Goal: Task Accomplishment & Management: Manage account settings

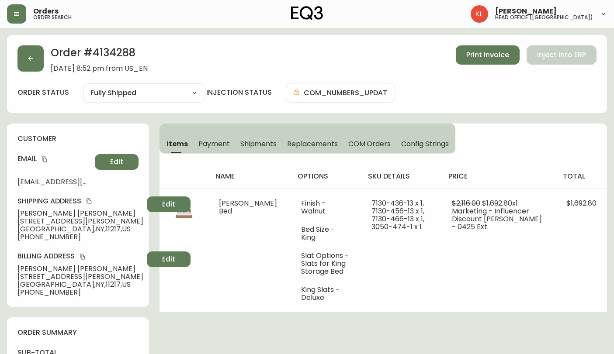
select select "FULLY_SHIPPED"
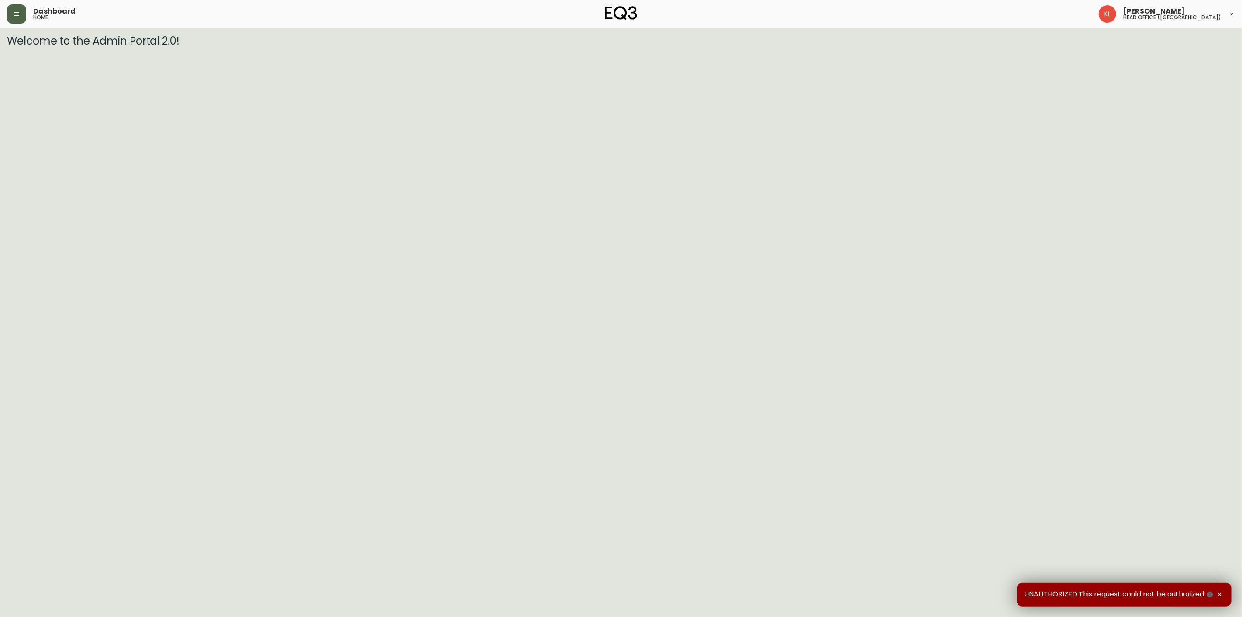
click at [16, 11] on icon "button" at bounding box center [16, 13] width 7 height 7
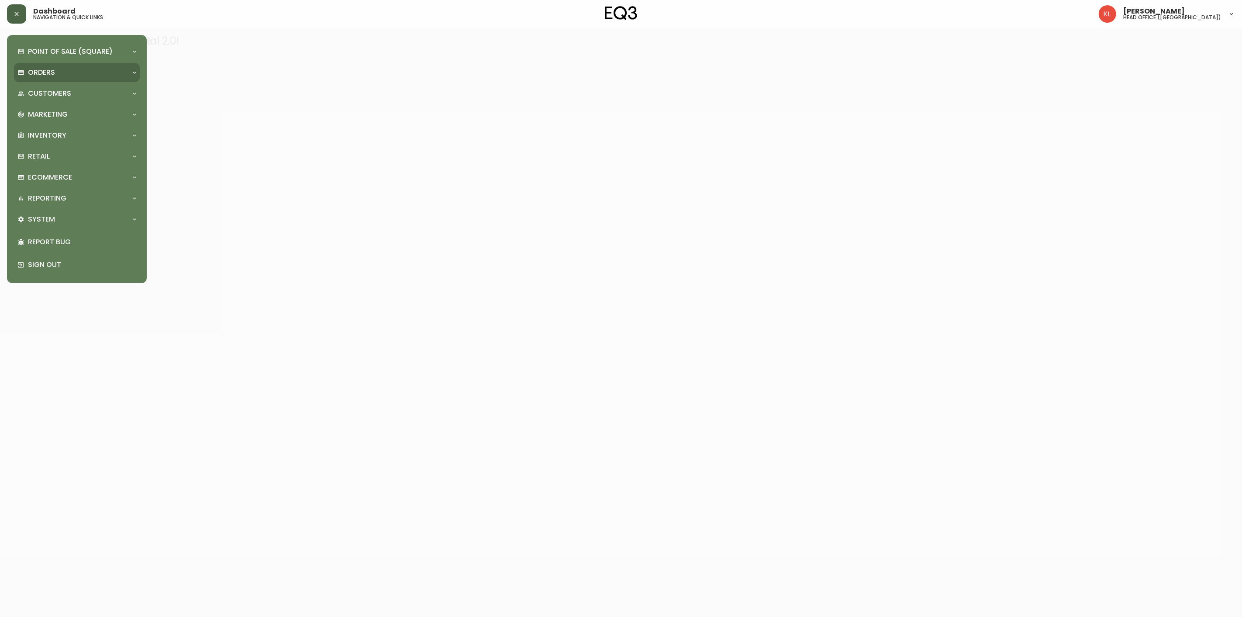
click at [38, 79] on div "Orders" at bounding box center [77, 72] width 126 height 19
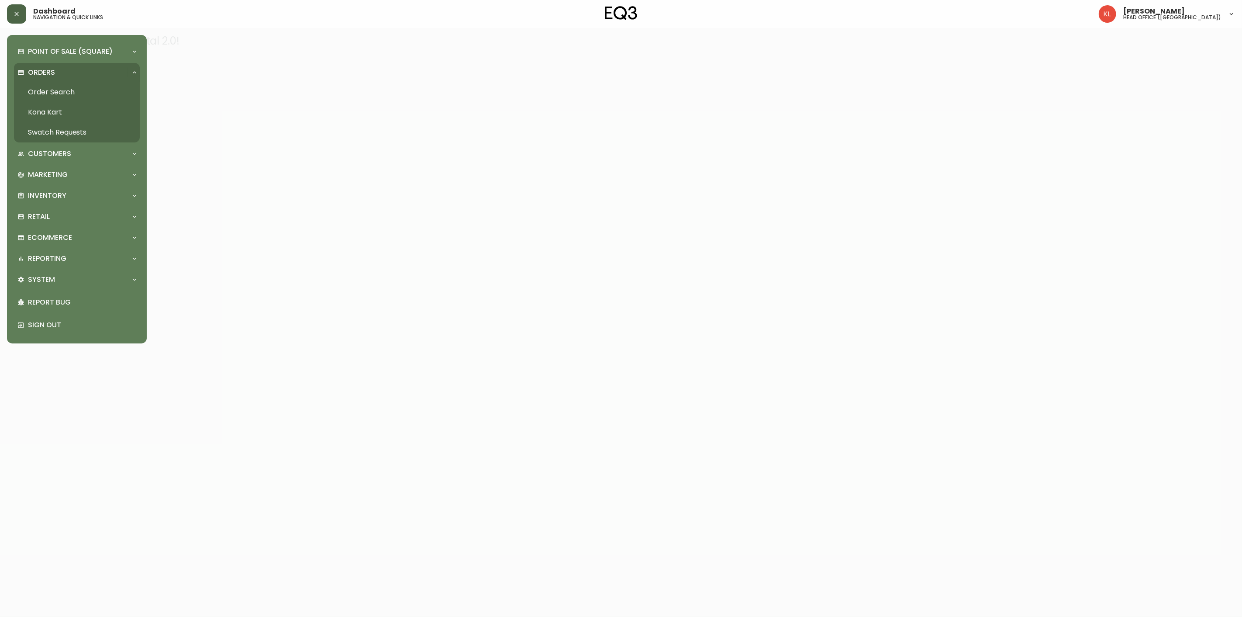
click at [59, 90] on link "Order Search" at bounding box center [77, 92] width 126 height 20
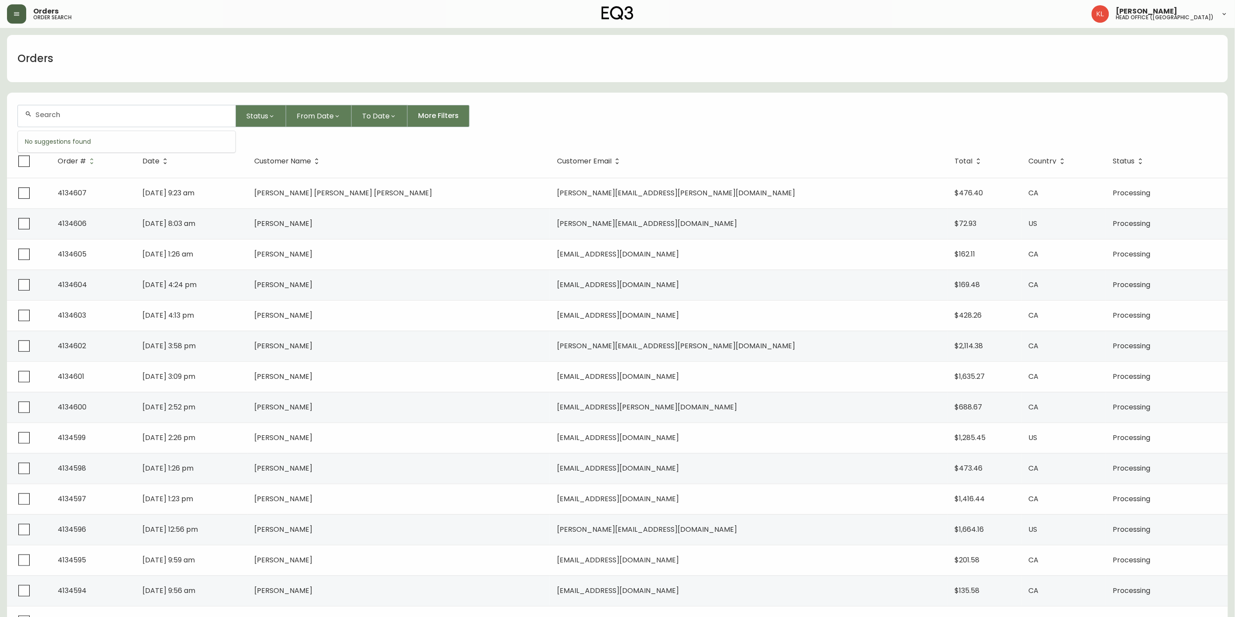
click at [97, 114] on input "text" at bounding box center [131, 115] width 193 height 8
paste input "4134546"
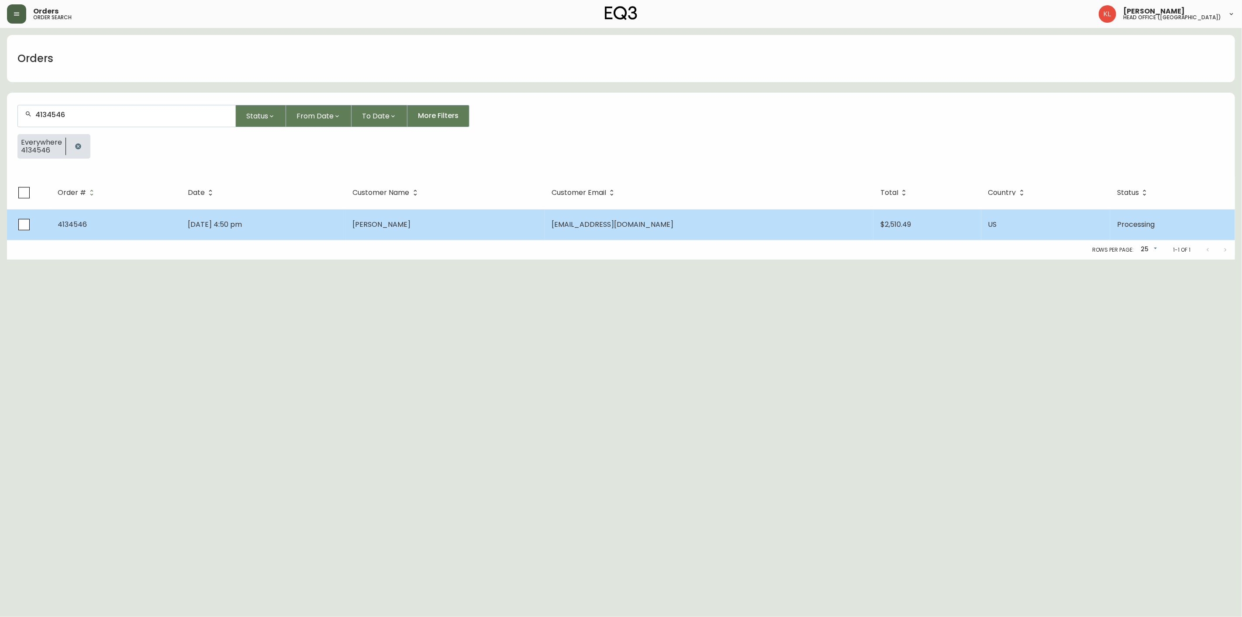
type input "4134546"
click at [329, 218] on td "Aug 06 2025, 4:50 pm" at bounding box center [263, 224] width 165 height 31
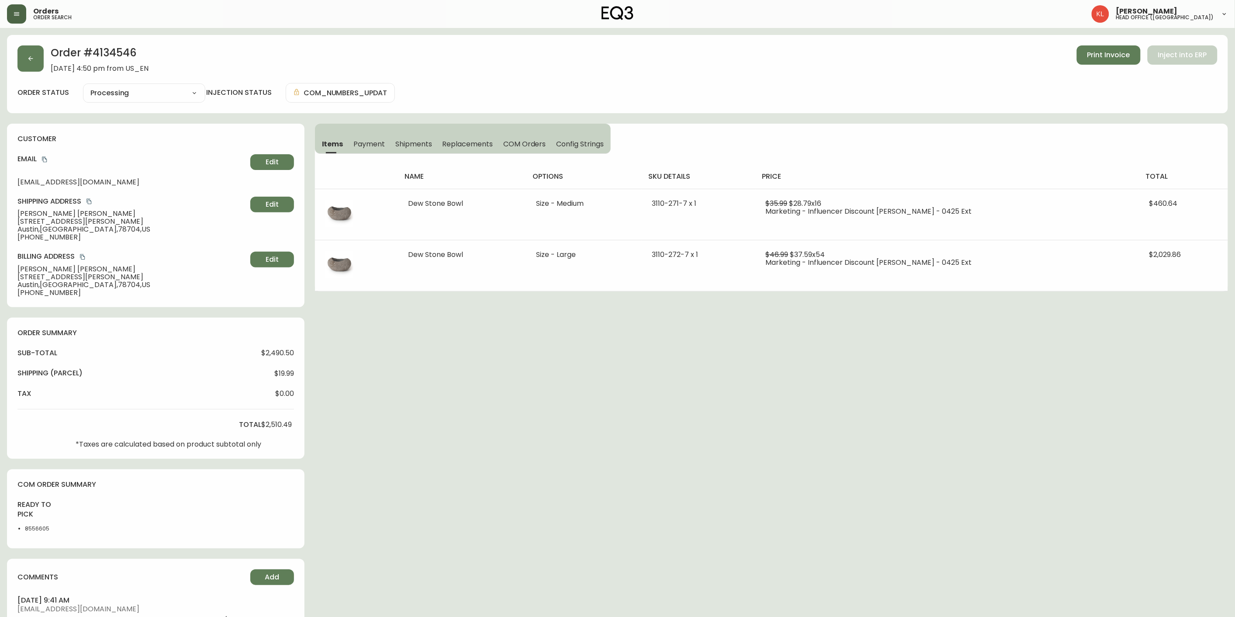
type input "Processing"
select select "PROCESSING"
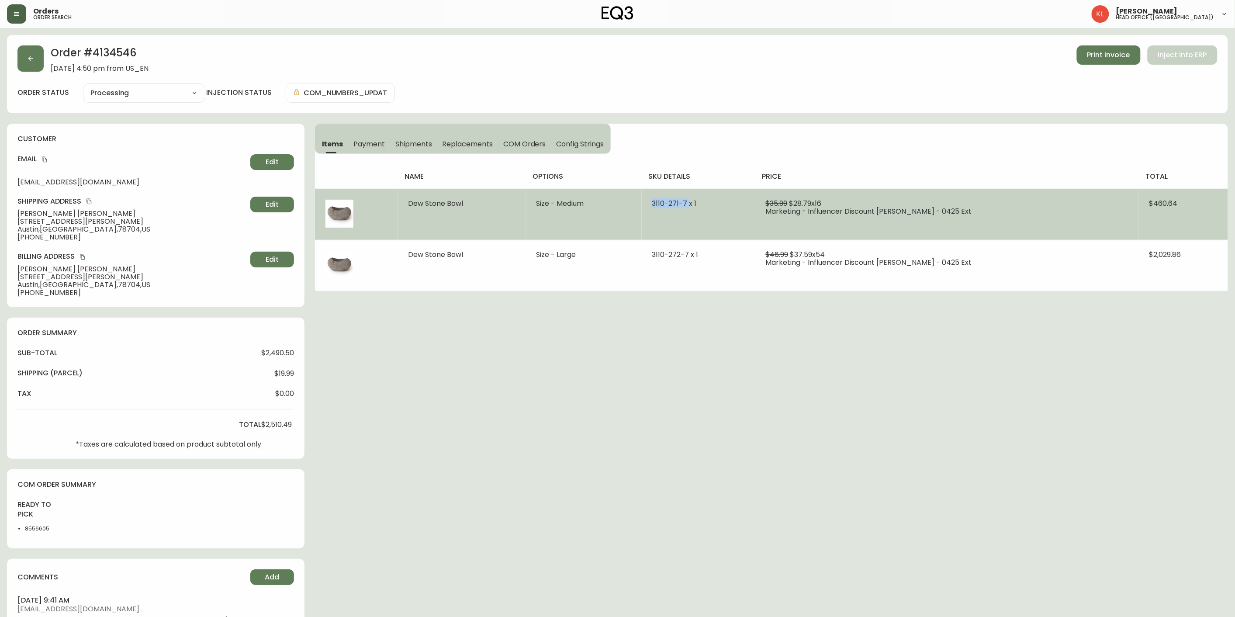
drag, startPoint x: 714, startPoint y: 198, endPoint x: 676, endPoint y: 207, distance: 38.6
click at [676, 207] on td "3110-271-7 x 1" at bounding box center [699, 214] width 114 height 51
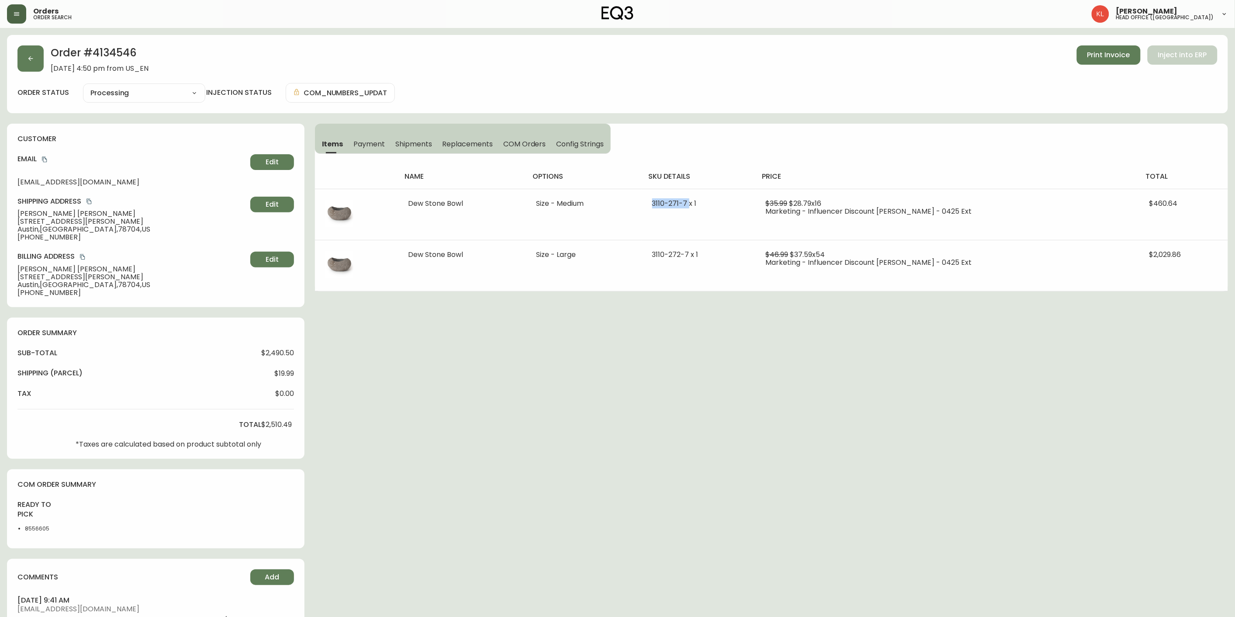
copy span "3110-271-7"
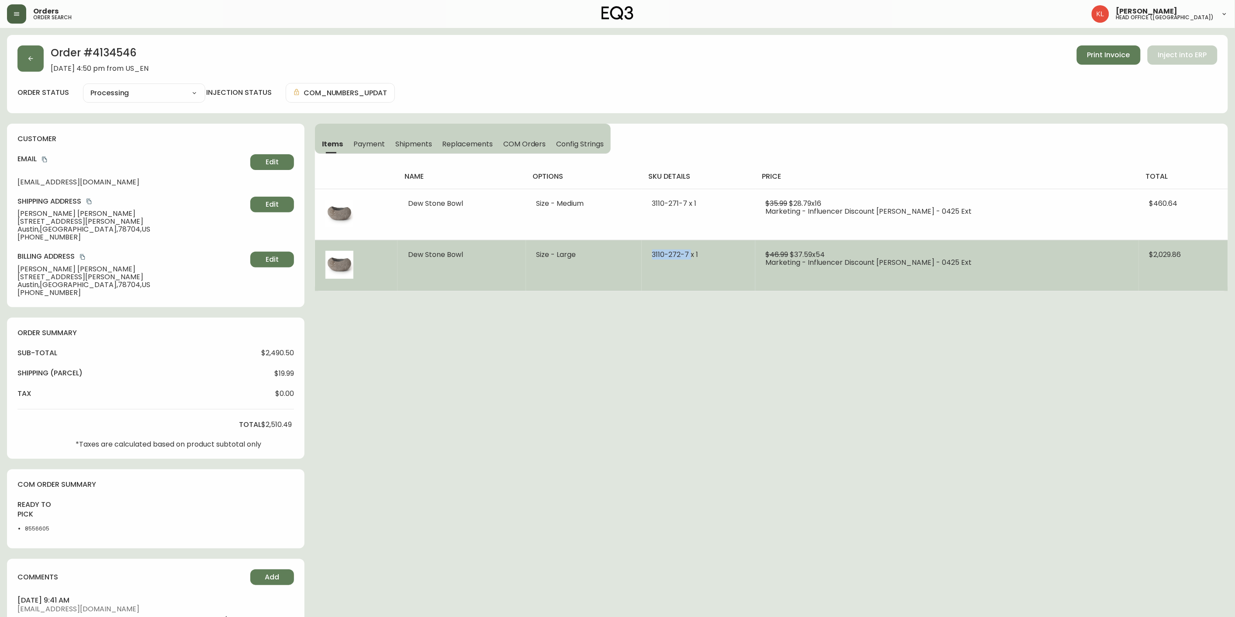
drag, startPoint x: 715, startPoint y: 256, endPoint x: 667, endPoint y: 246, distance: 49.0
click at [667, 246] on td "3110-272-7 x 1" at bounding box center [699, 265] width 114 height 51
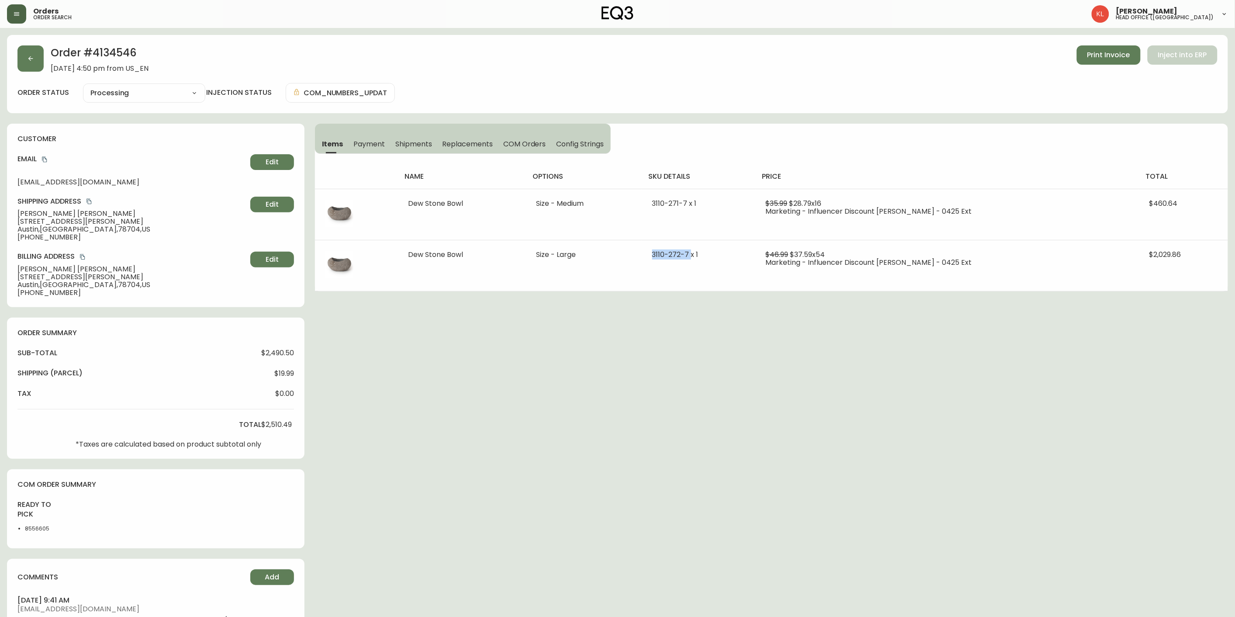
copy span "3110-272-7"
select select "PROCESSING"
click at [24, 72] on div "Order # 4134546 August 6, 2025 at 4:50 pm from US_EN Print Invoice Inject into …" at bounding box center [617, 58] width 1200 height 27
click at [28, 47] on button "button" at bounding box center [30, 58] width 26 height 26
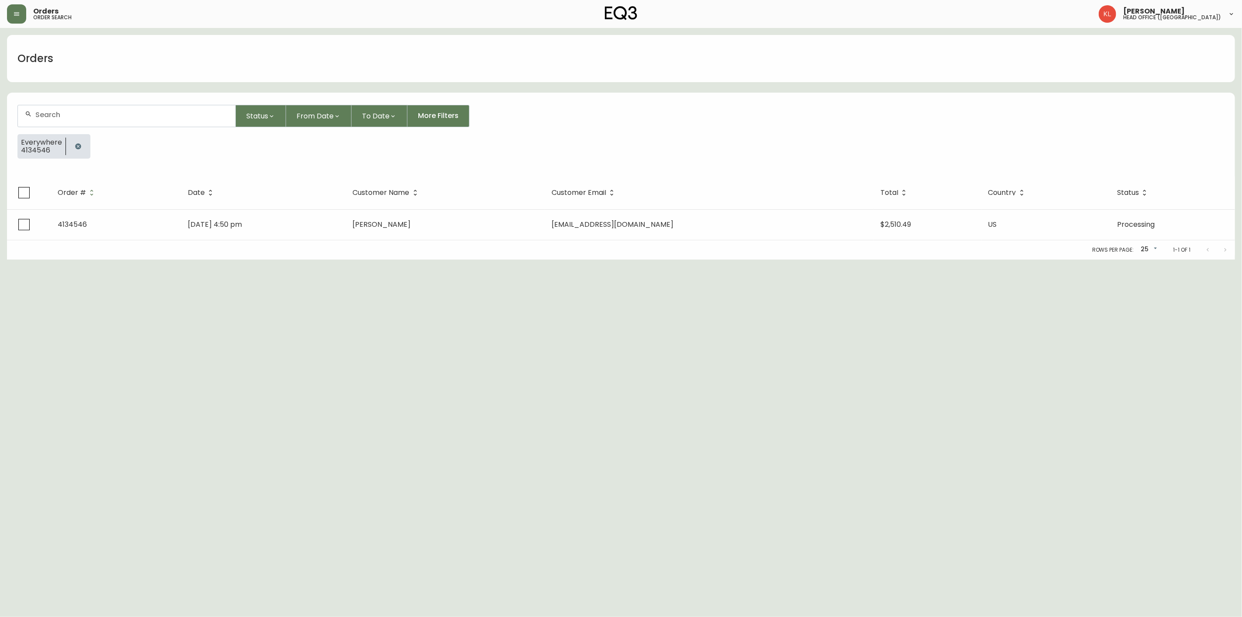
click at [70, 149] on button "button" at bounding box center [77, 146] width 17 height 17
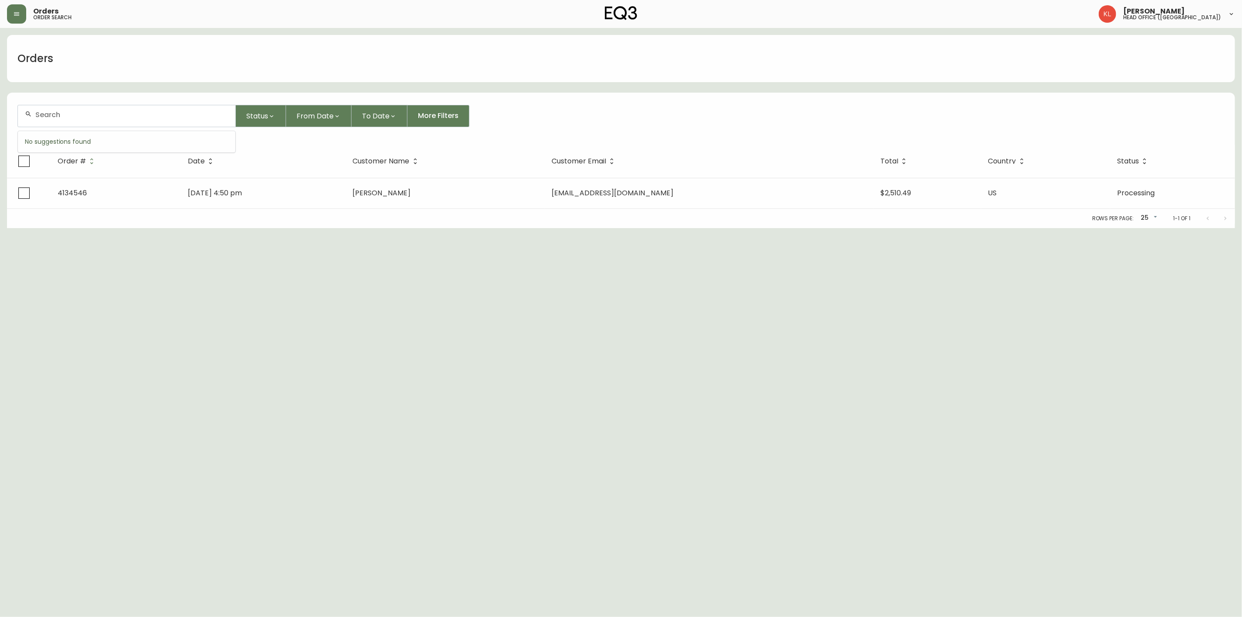
click at [94, 116] on input "text" at bounding box center [131, 115] width 193 height 8
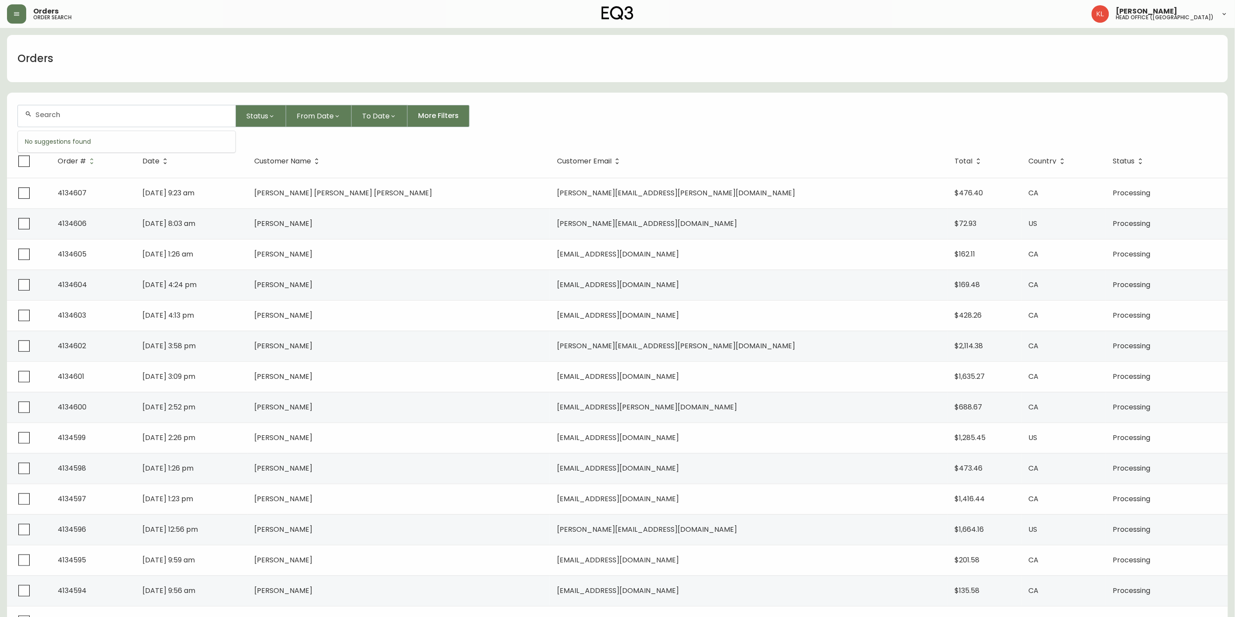
paste input "4932921"
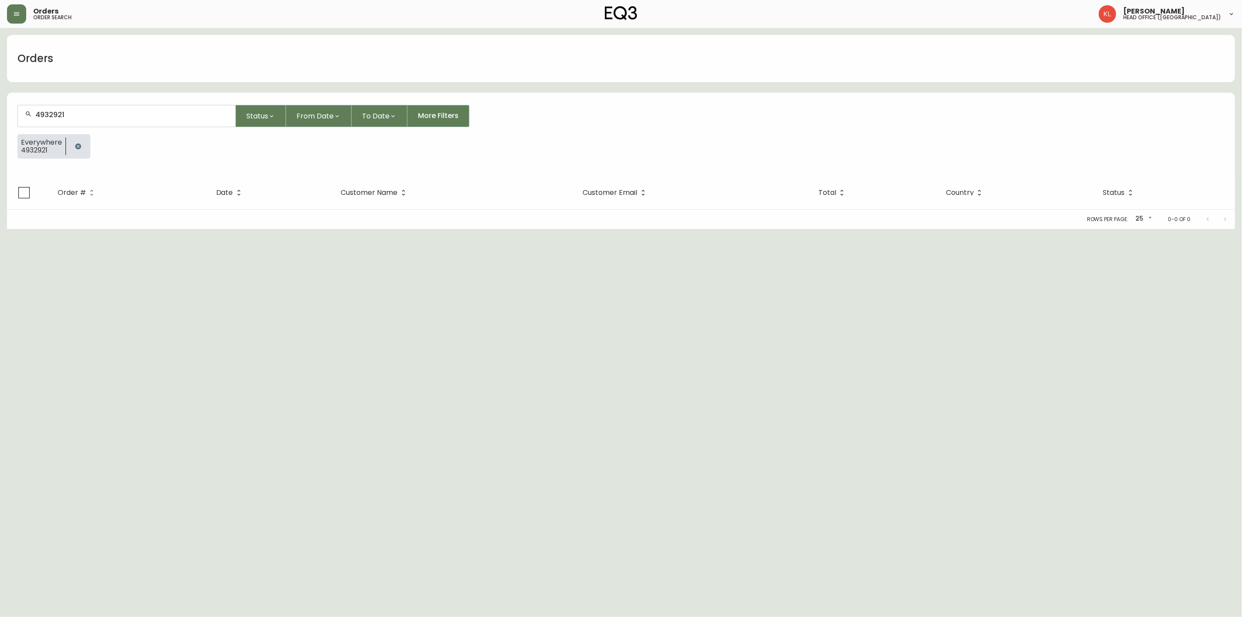
type input "4932921"
click at [81, 147] on button "button" at bounding box center [77, 146] width 17 height 17
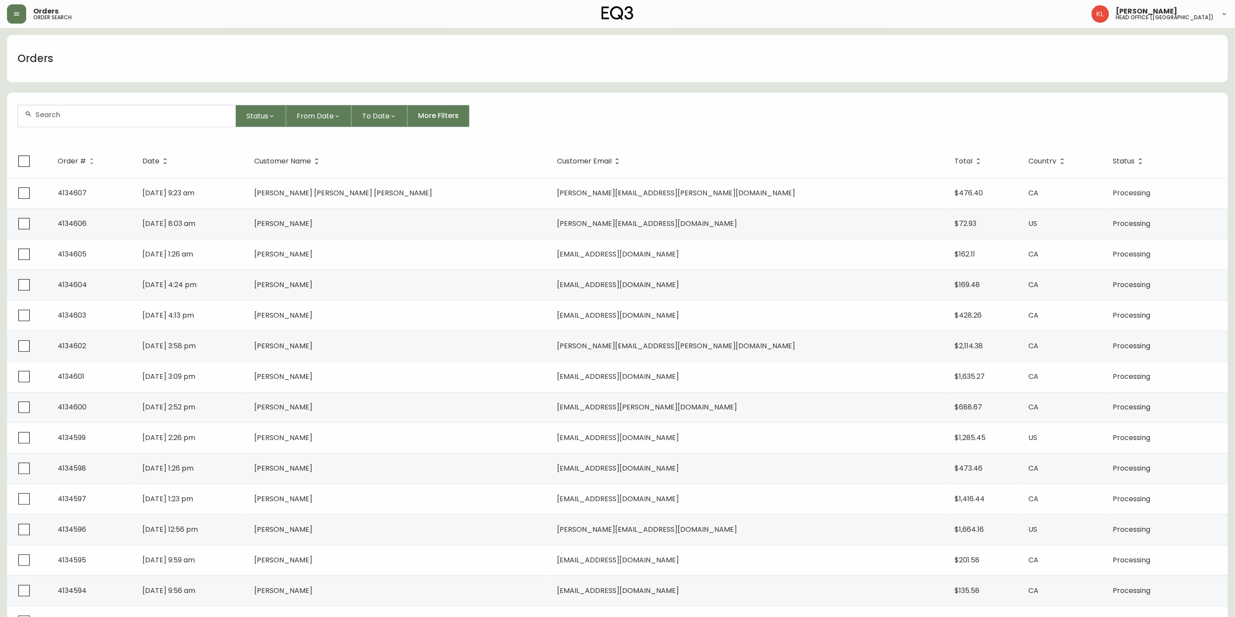
click at [83, 117] on input "text" at bounding box center [131, 115] width 193 height 8
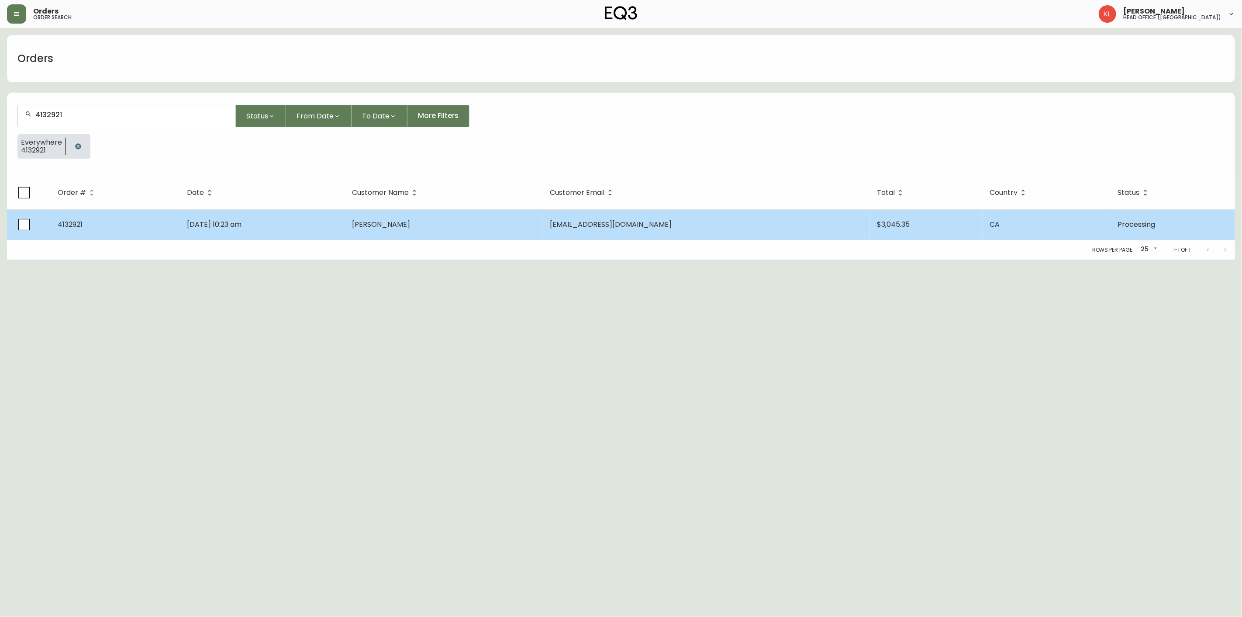
type input "4132921"
click at [345, 238] on td "May 12 2025, 10:23 am" at bounding box center [262, 224] width 165 height 31
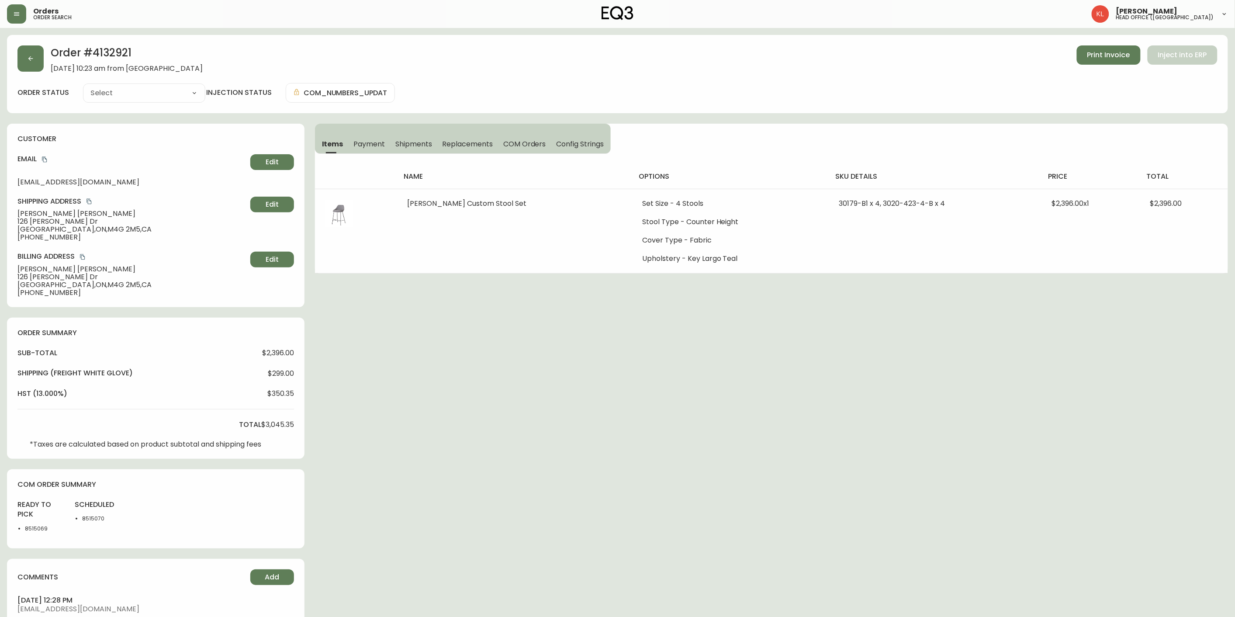
type input "Processing"
select select "PROCESSING"
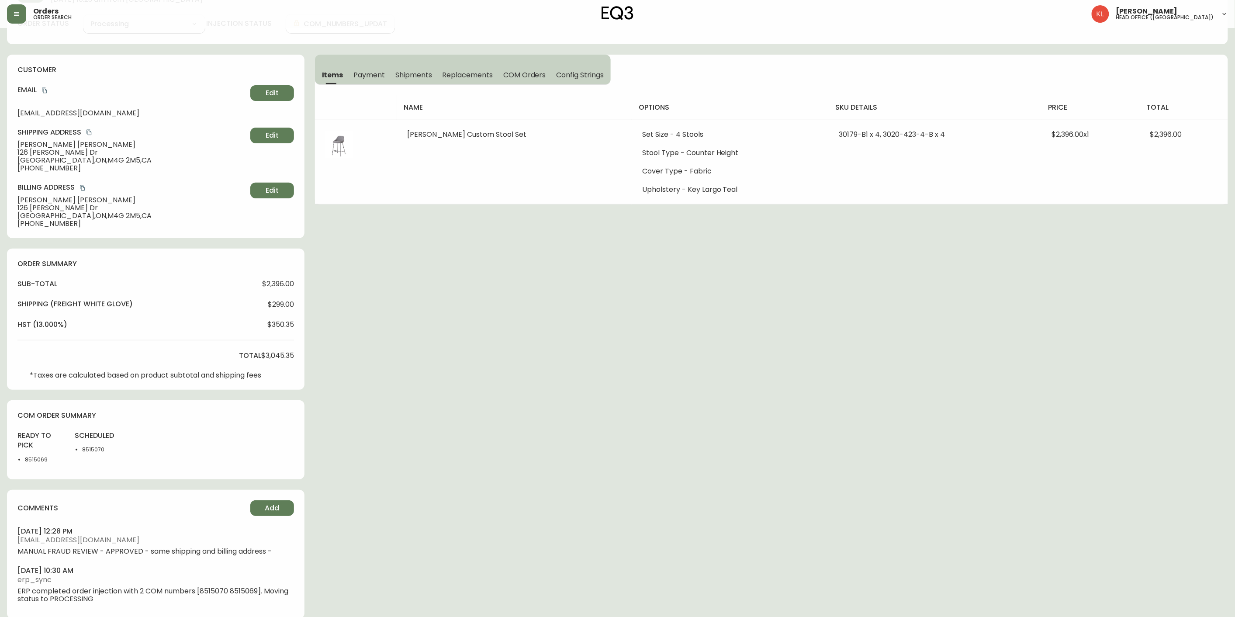
scroll to position [81, 0]
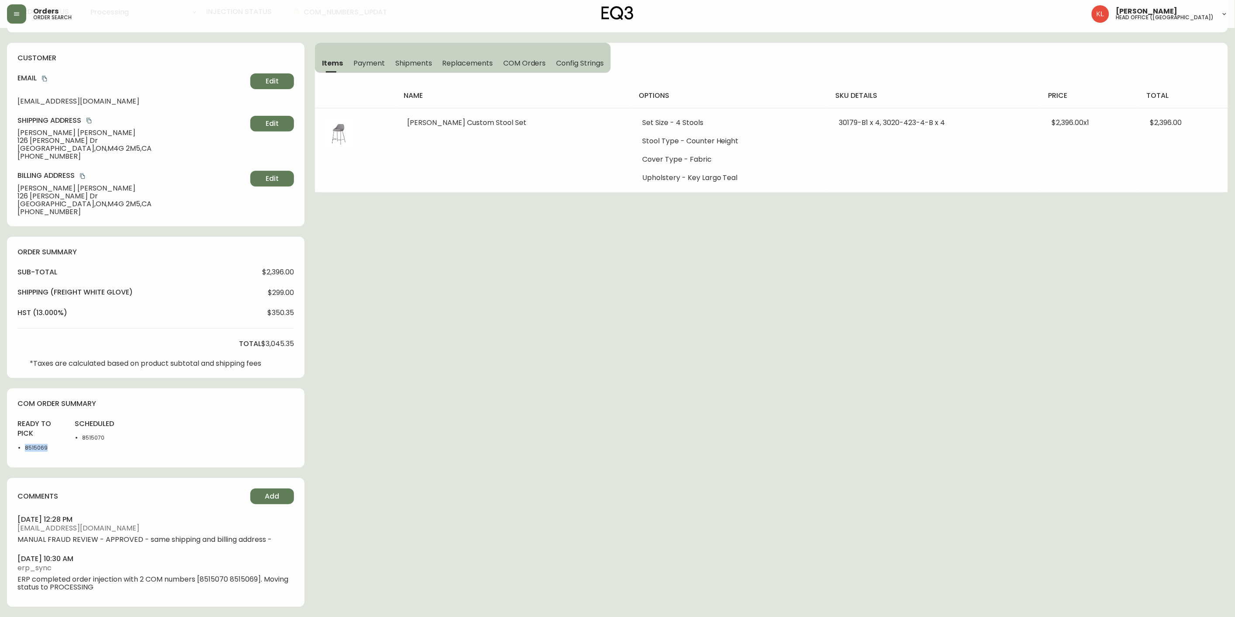
drag, startPoint x: 45, startPoint y: 448, endPoint x: 22, endPoint y: 452, distance: 23.5
click at [22, 452] on div "ready to pick 8515069" at bounding box center [40, 438] width 47 height 38
copy li "8515069"
drag, startPoint x: 110, startPoint y: 432, endPoint x: 82, endPoint y: 439, distance: 28.6
click at [82, 439] on div "scheduled 8515070" at bounding box center [98, 438] width 47 height 38
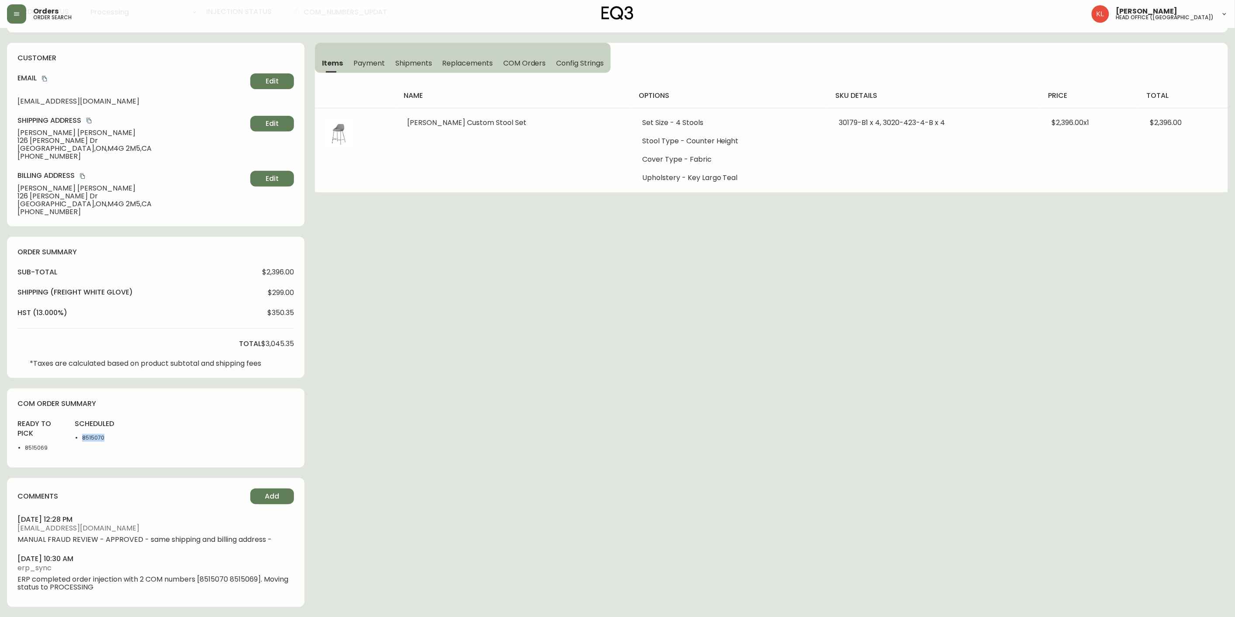
copy li "8515070"
